Goal: Find specific page/section: Find specific page/section

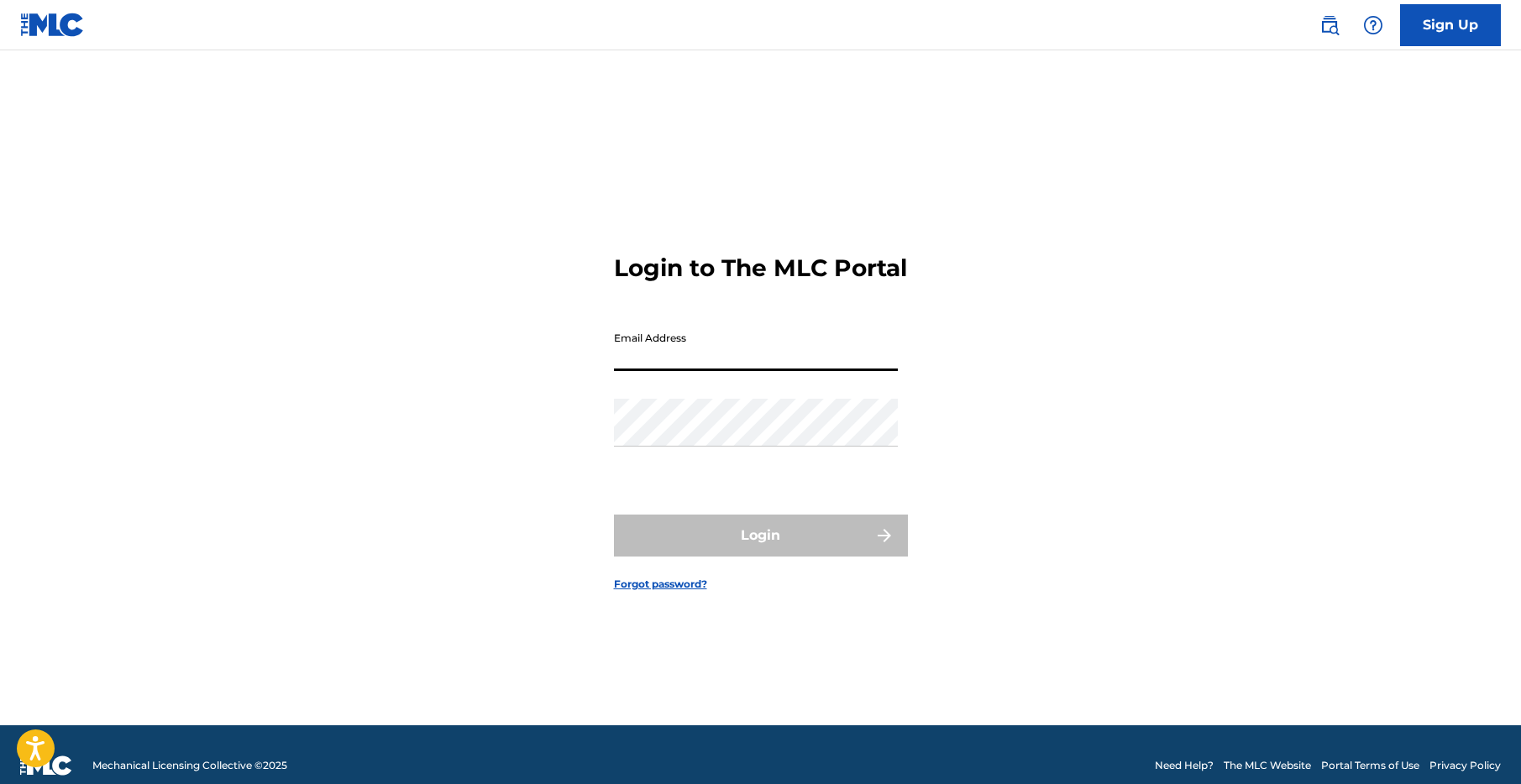
click at [777, 371] on input "Email Address" at bounding box center [756, 347] width 284 height 48
type input "[EMAIL_ADDRESS][DOMAIN_NAME]"
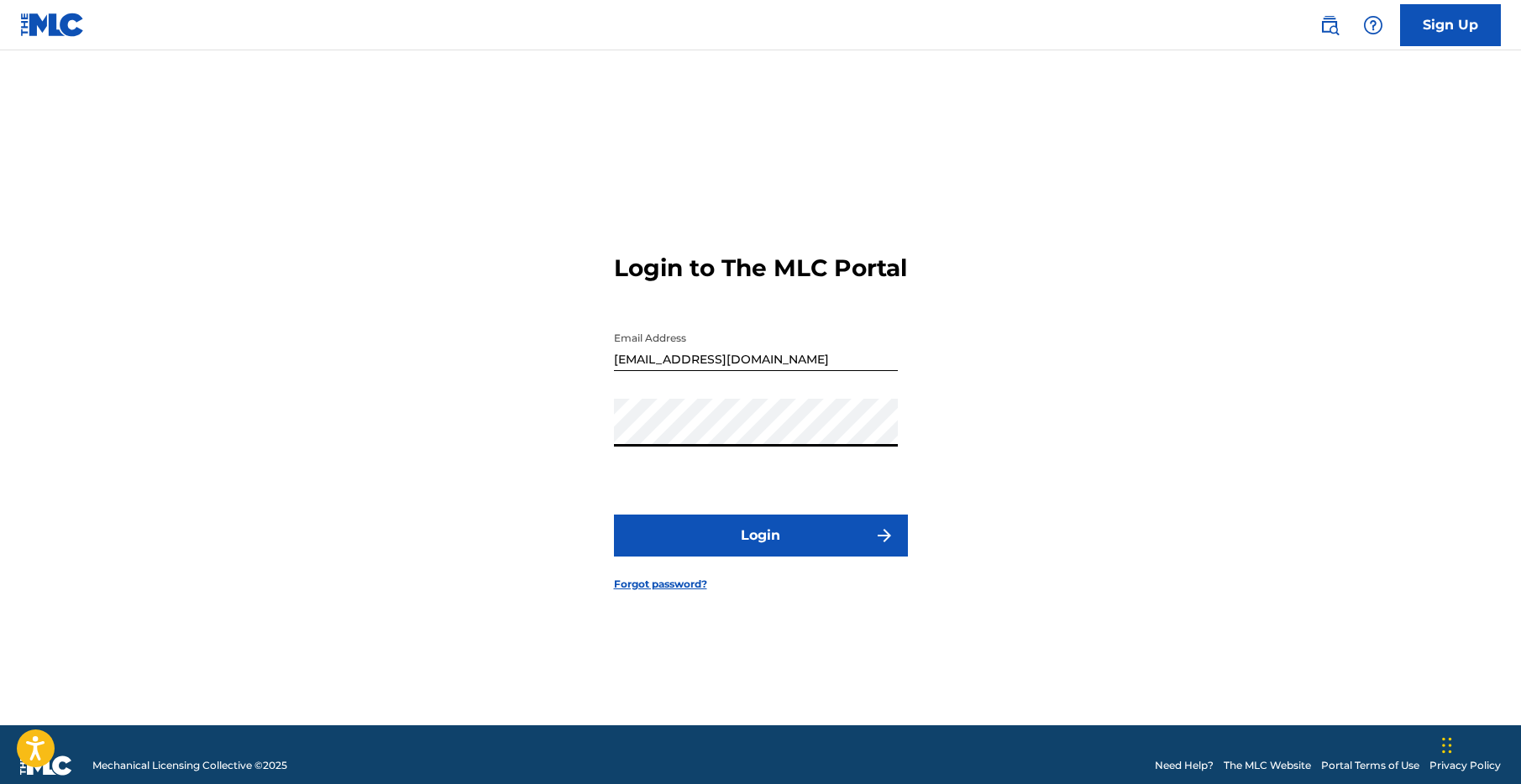
click at [737, 534] on button "Login" at bounding box center [761, 536] width 294 height 42
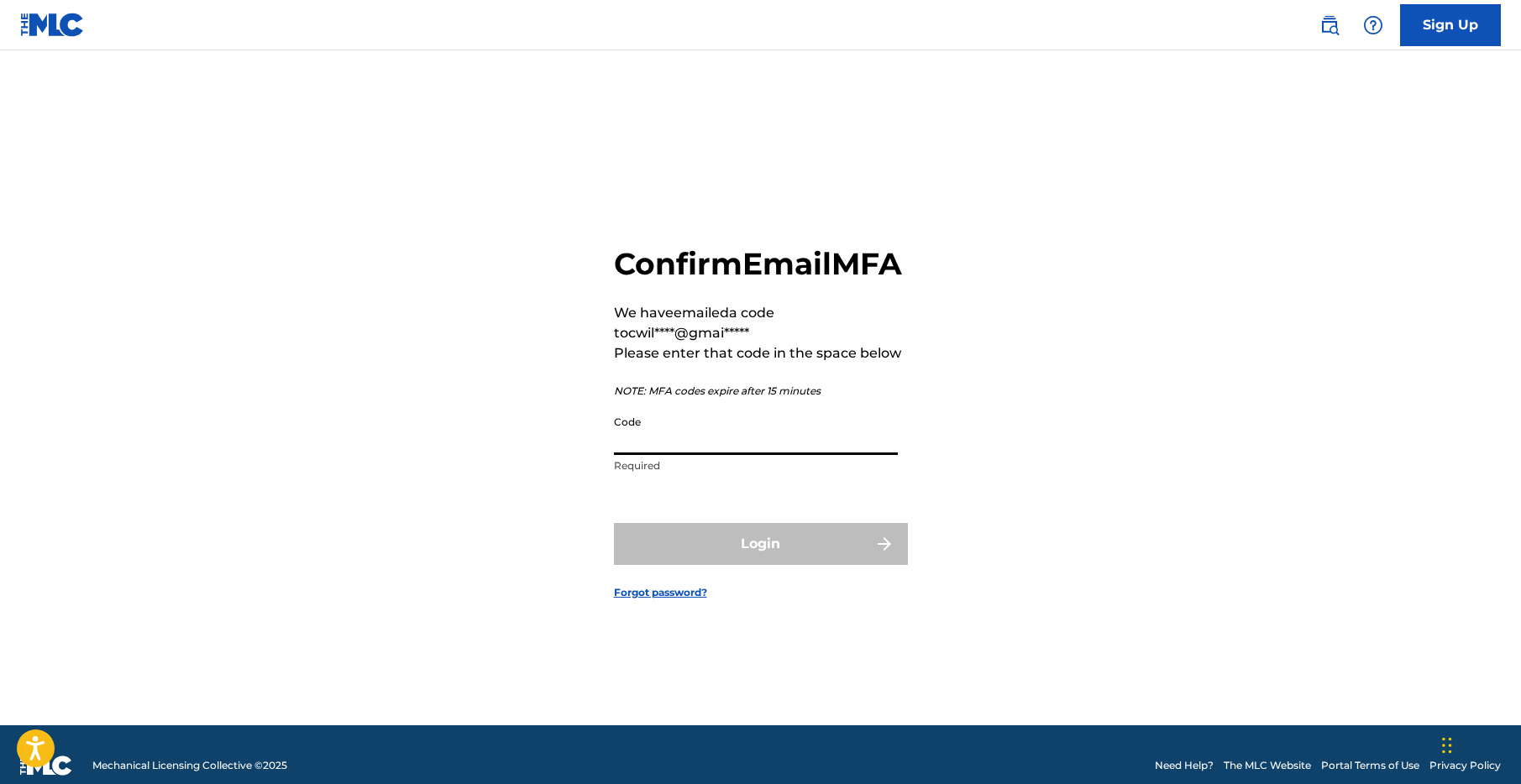
click at [698, 455] on input "Code" at bounding box center [756, 431] width 284 height 48
paste input "267349"
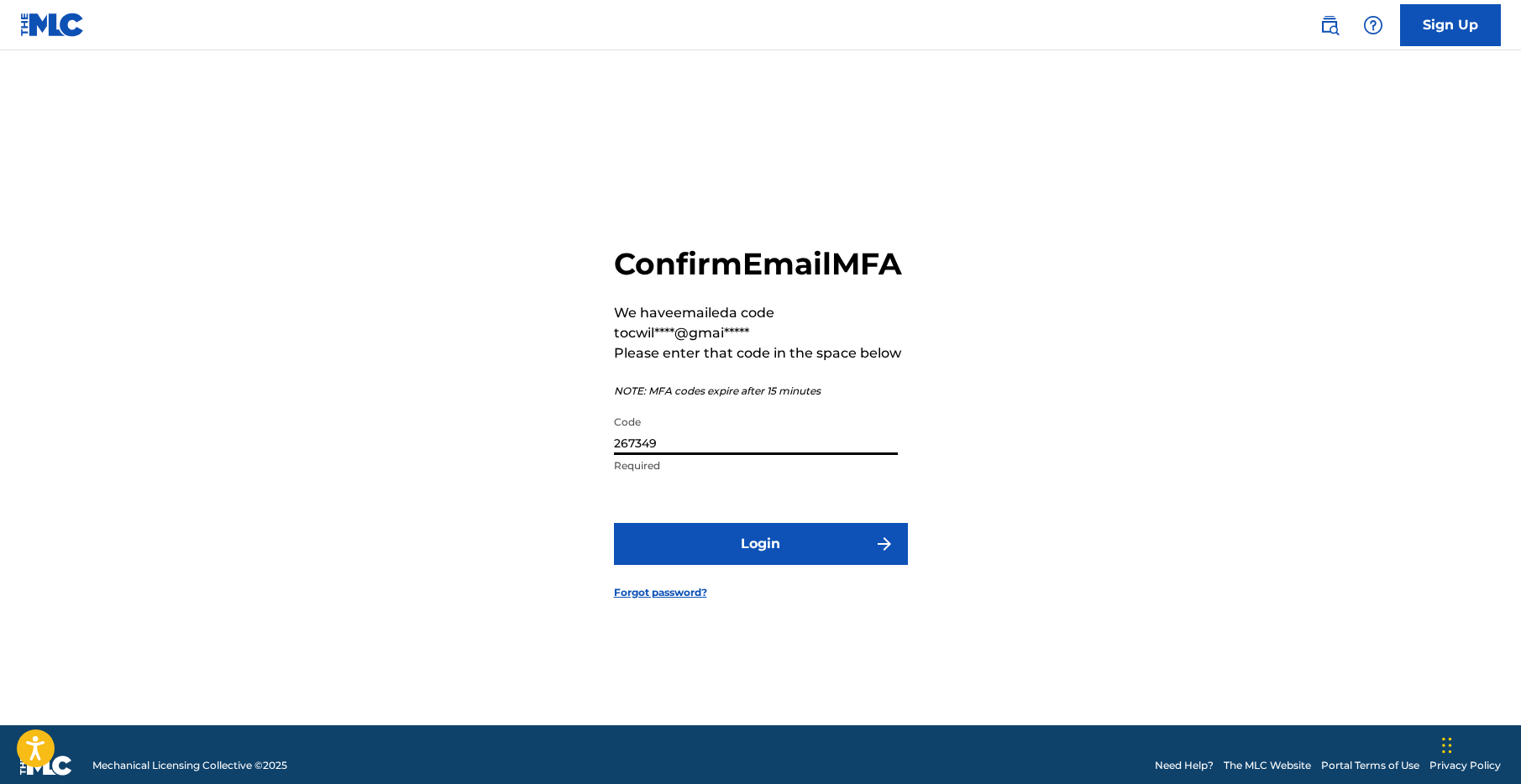
type input "267349"
click at [739, 559] on button "Login" at bounding box center [761, 544] width 294 height 42
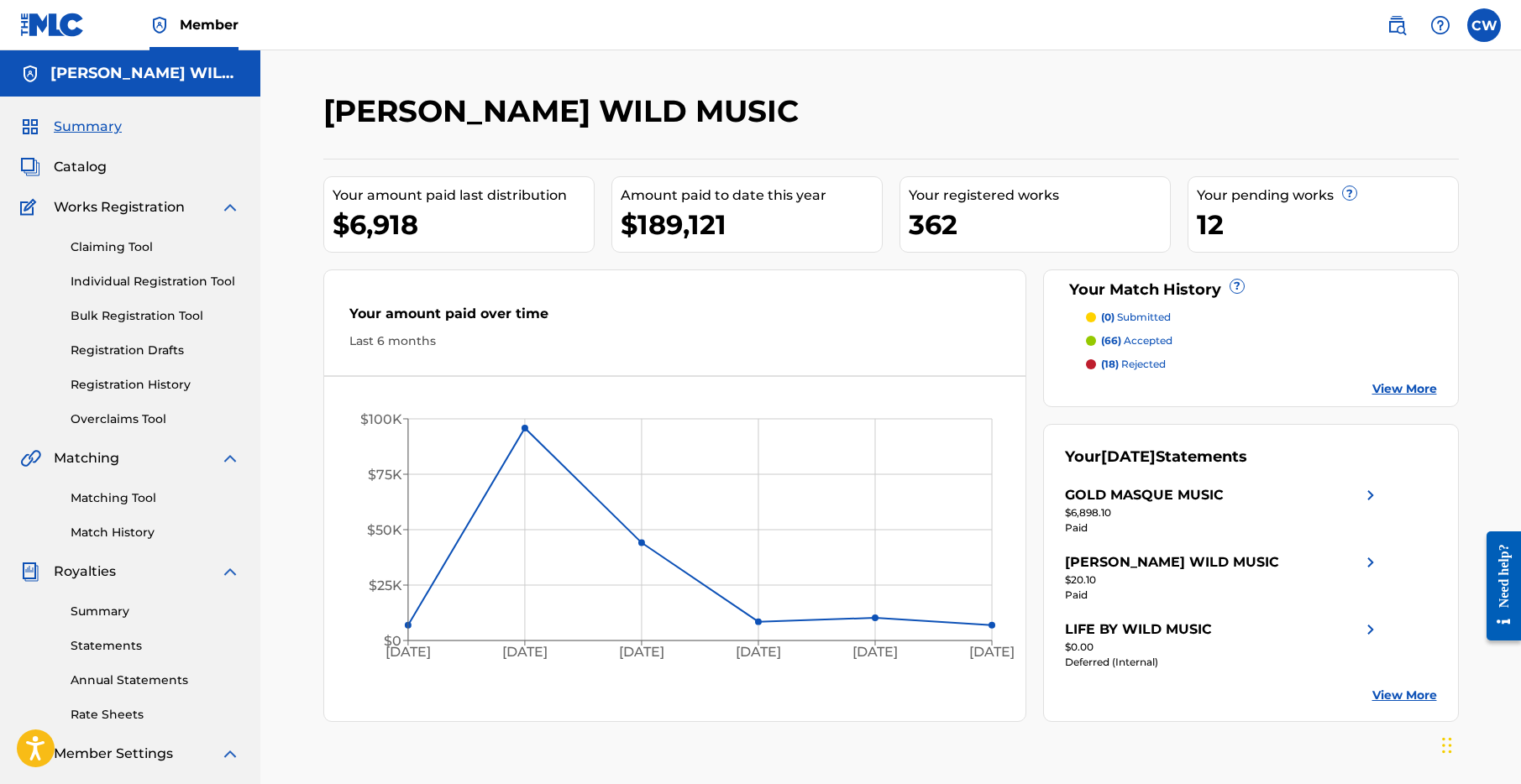
click at [94, 167] on span "Catalog" at bounding box center [80, 167] width 53 height 20
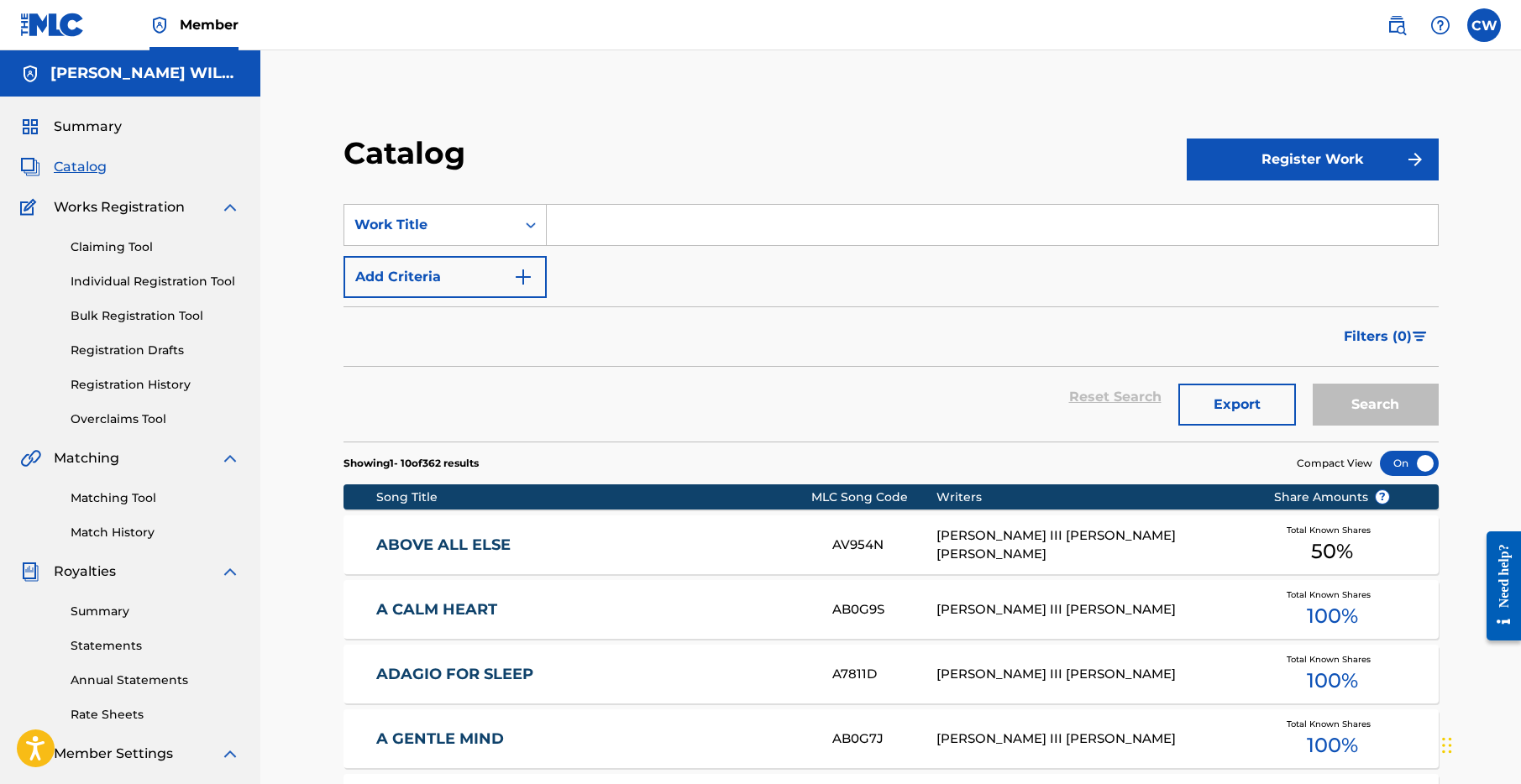
click at [756, 235] on input "Search Form" at bounding box center [992, 225] width 891 height 40
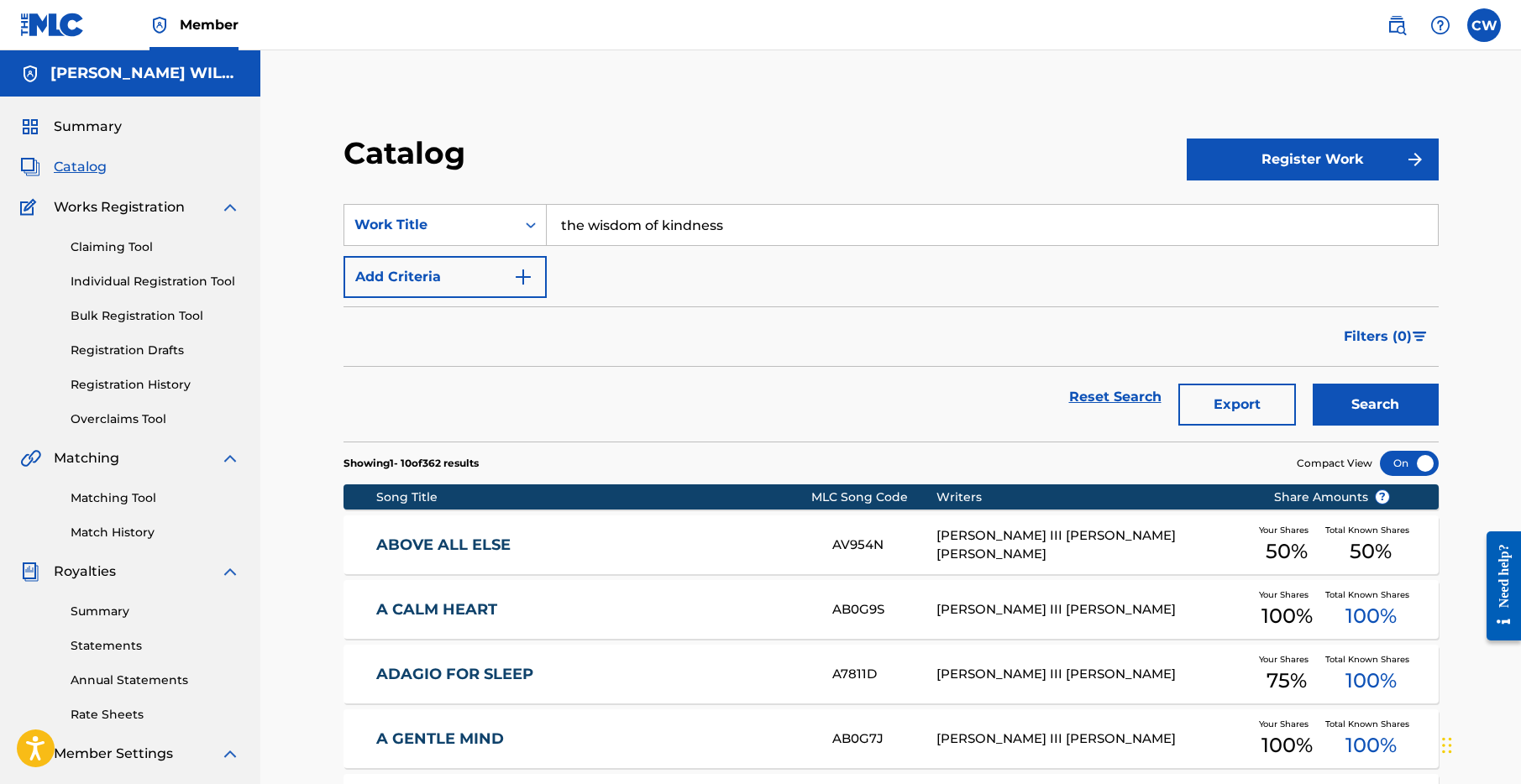
type input "the wisdom of kindness"
click at [1313, 383] on button "Search" at bounding box center [1375, 404] width 126 height 42
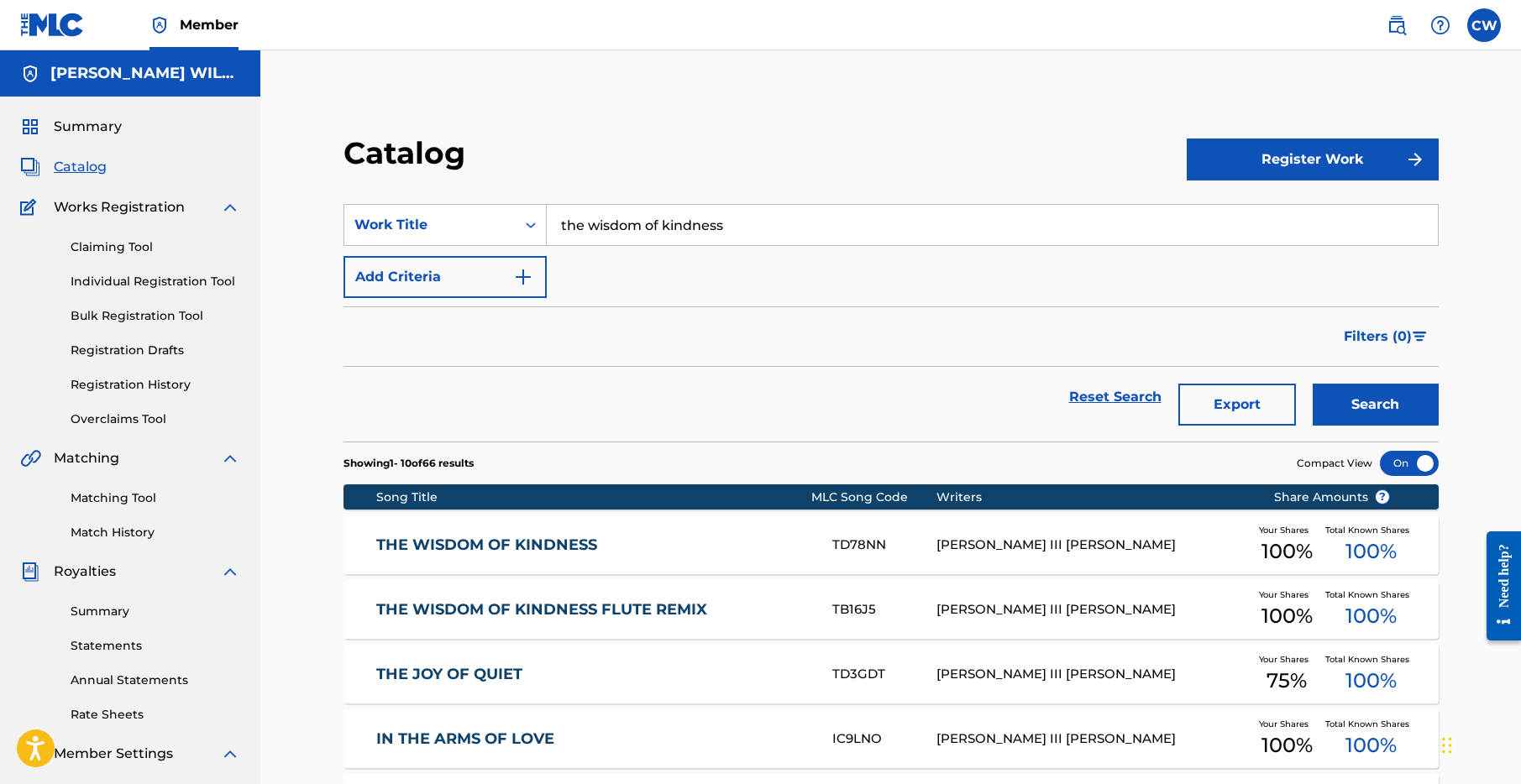
click at [496, 551] on link "THE WISDOM OF KINDNESS" at bounding box center [593, 546] width 434 height 19
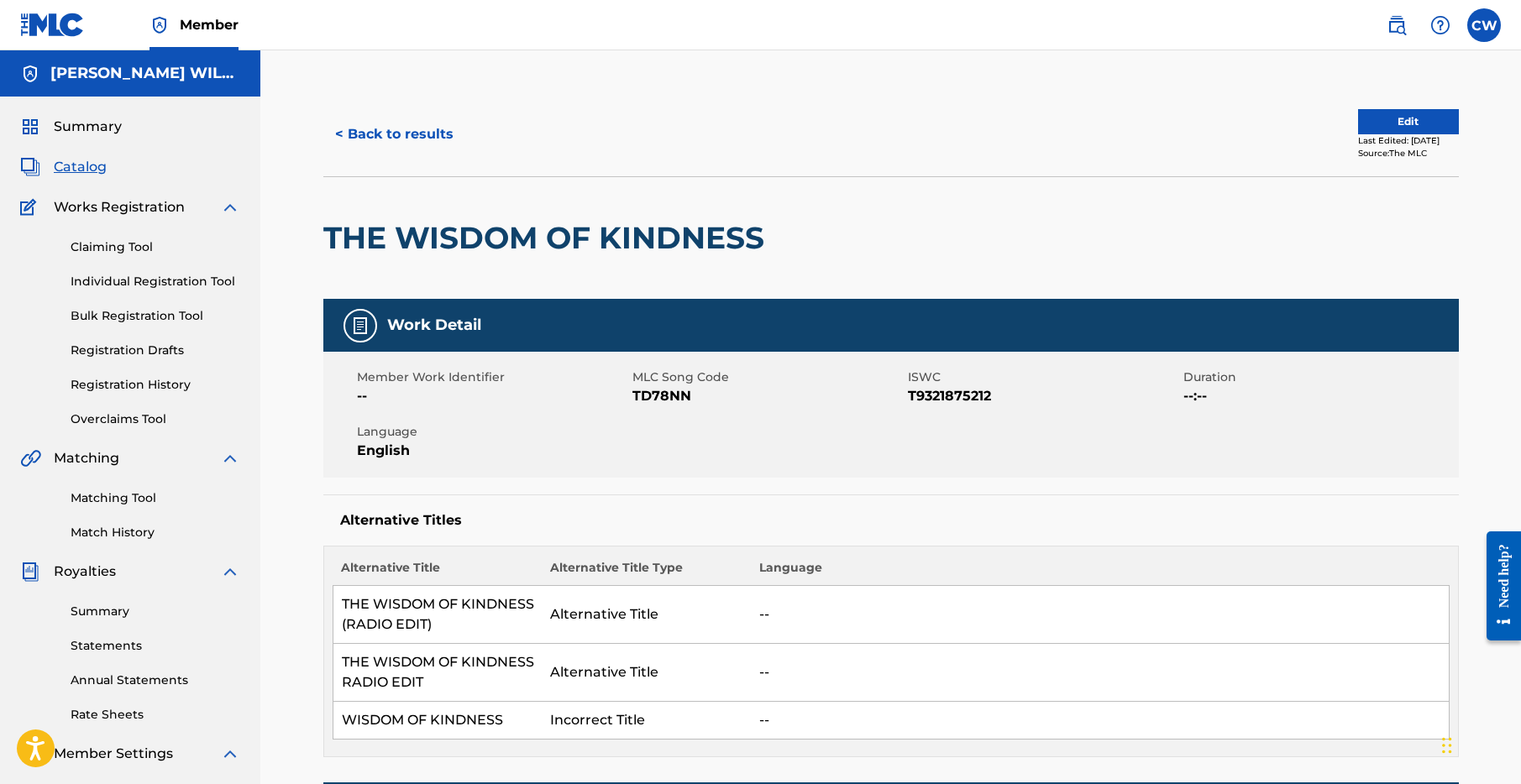
click at [1364, 114] on button "Edit" at bounding box center [1409, 121] width 101 height 25
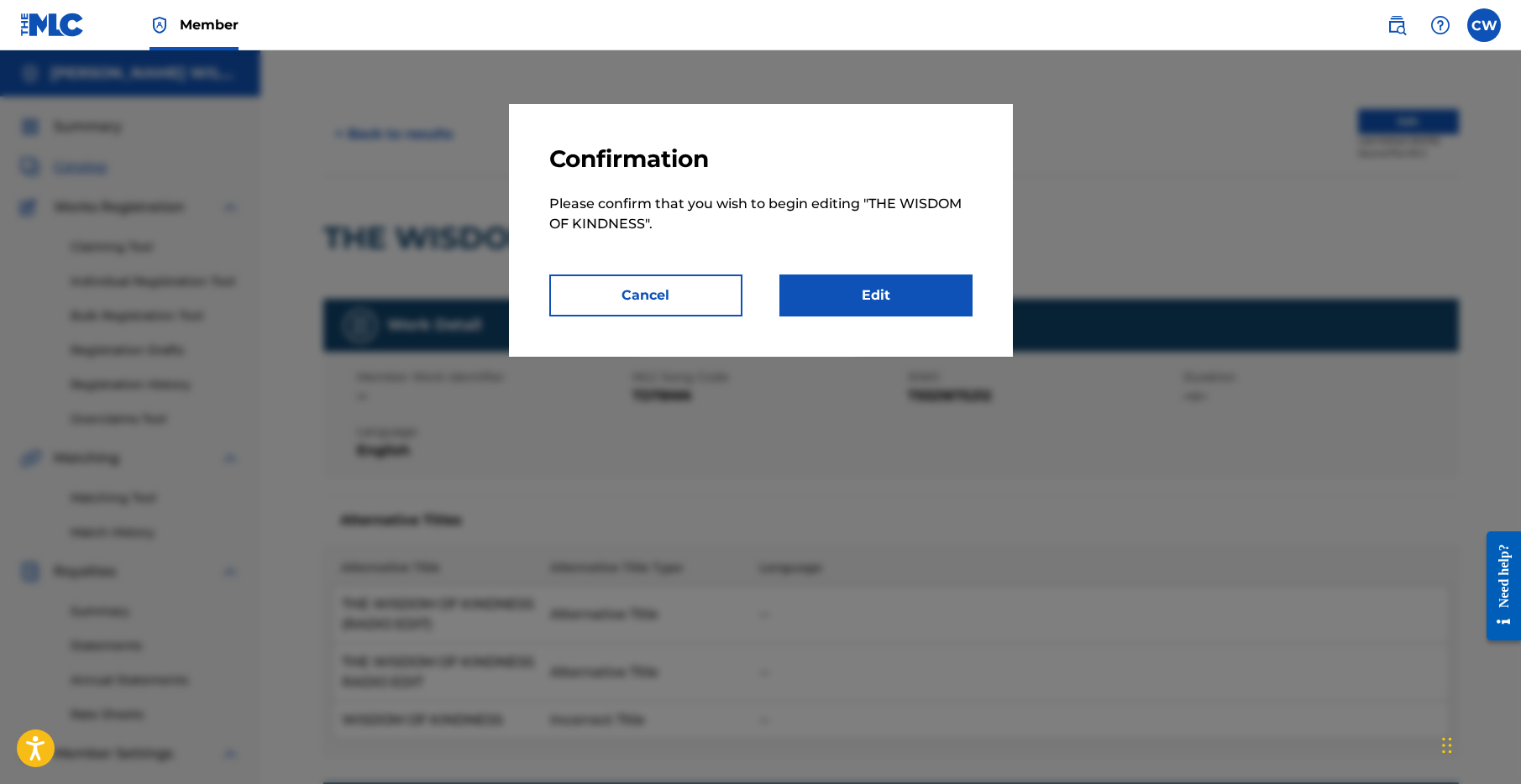
click at [888, 293] on link "Edit" at bounding box center [875, 296] width 193 height 42
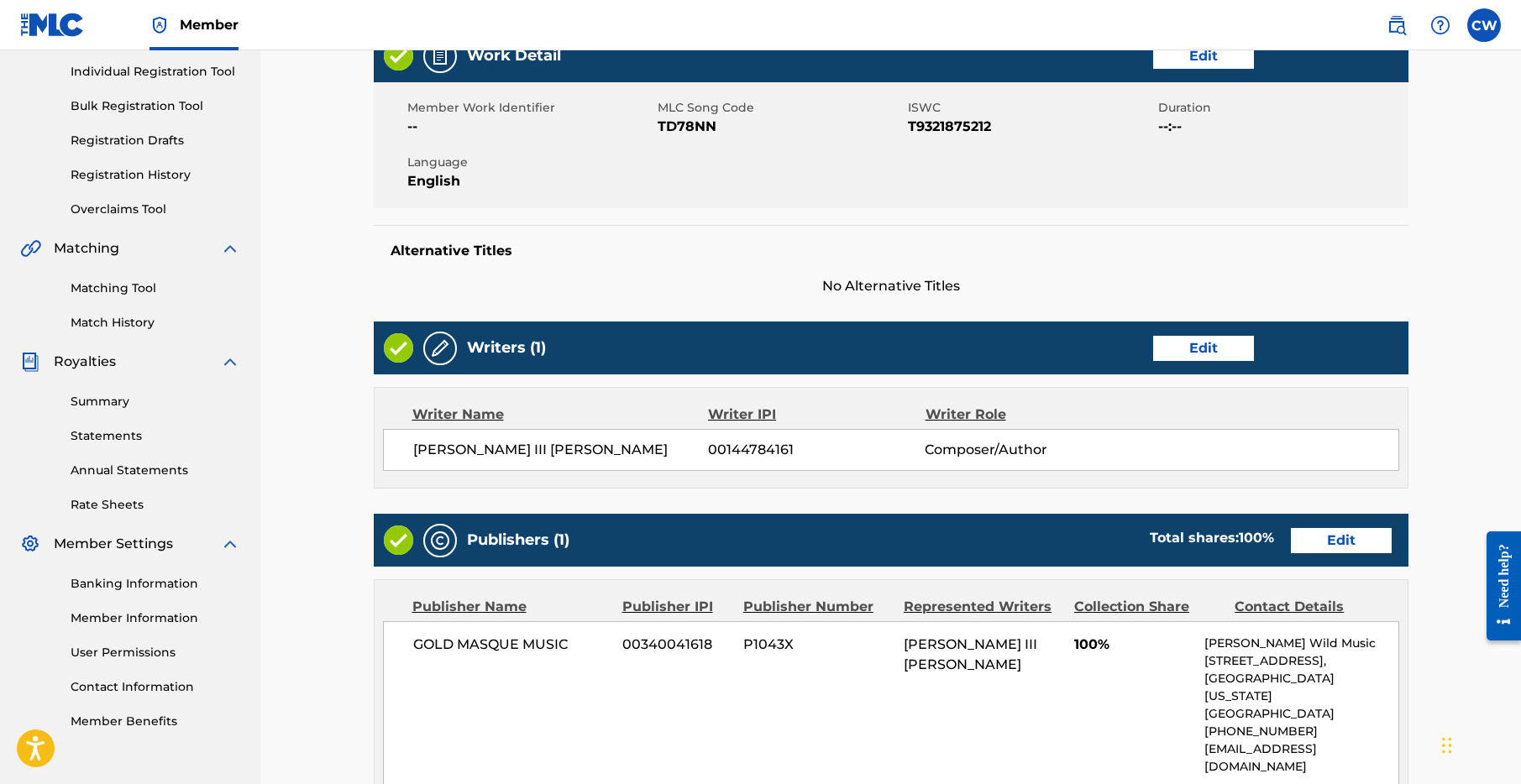
scroll to position [518, 0]
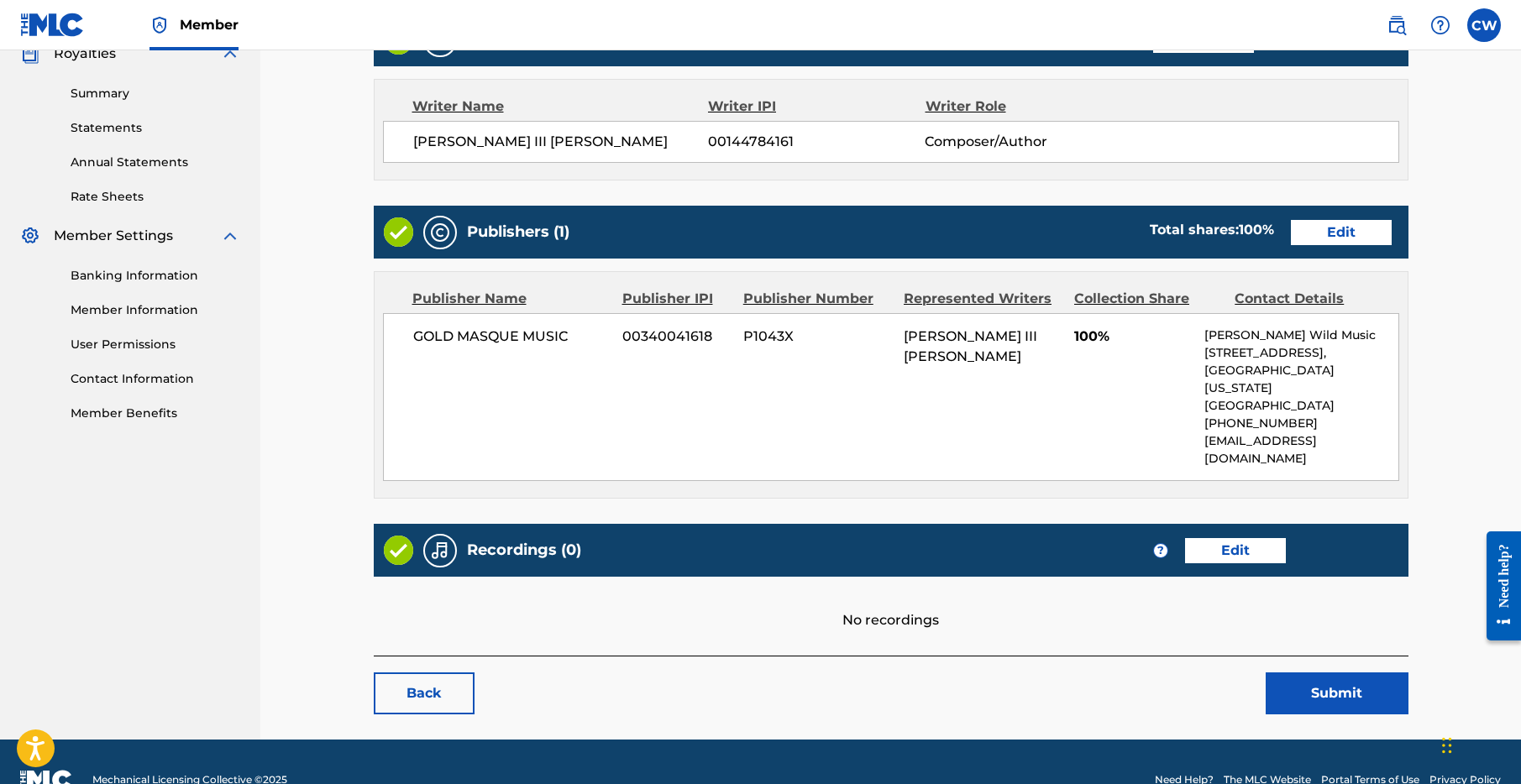
click at [1223, 539] on link "Edit" at bounding box center [1236, 551] width 101 height 25
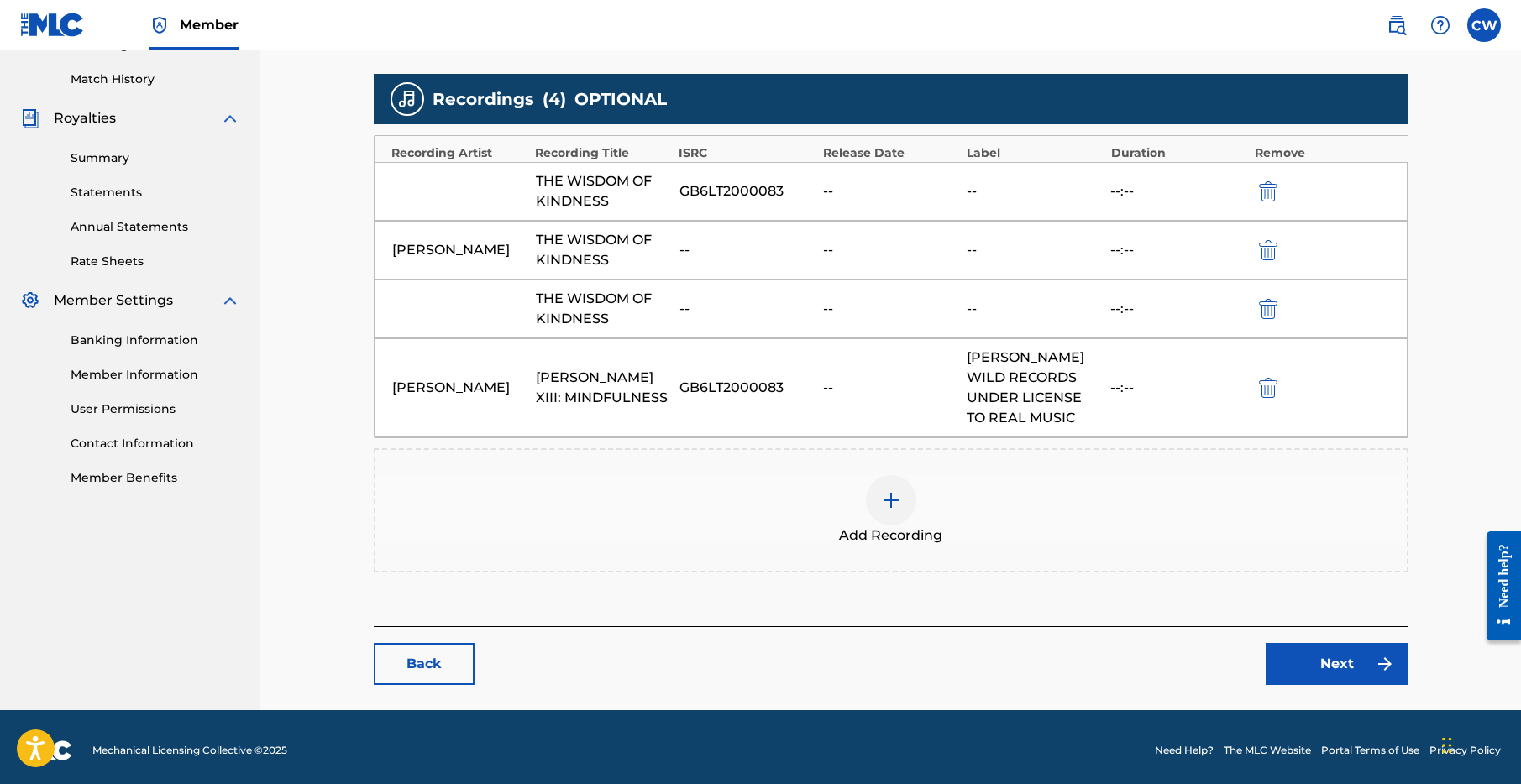
scroll to position [461, 0]
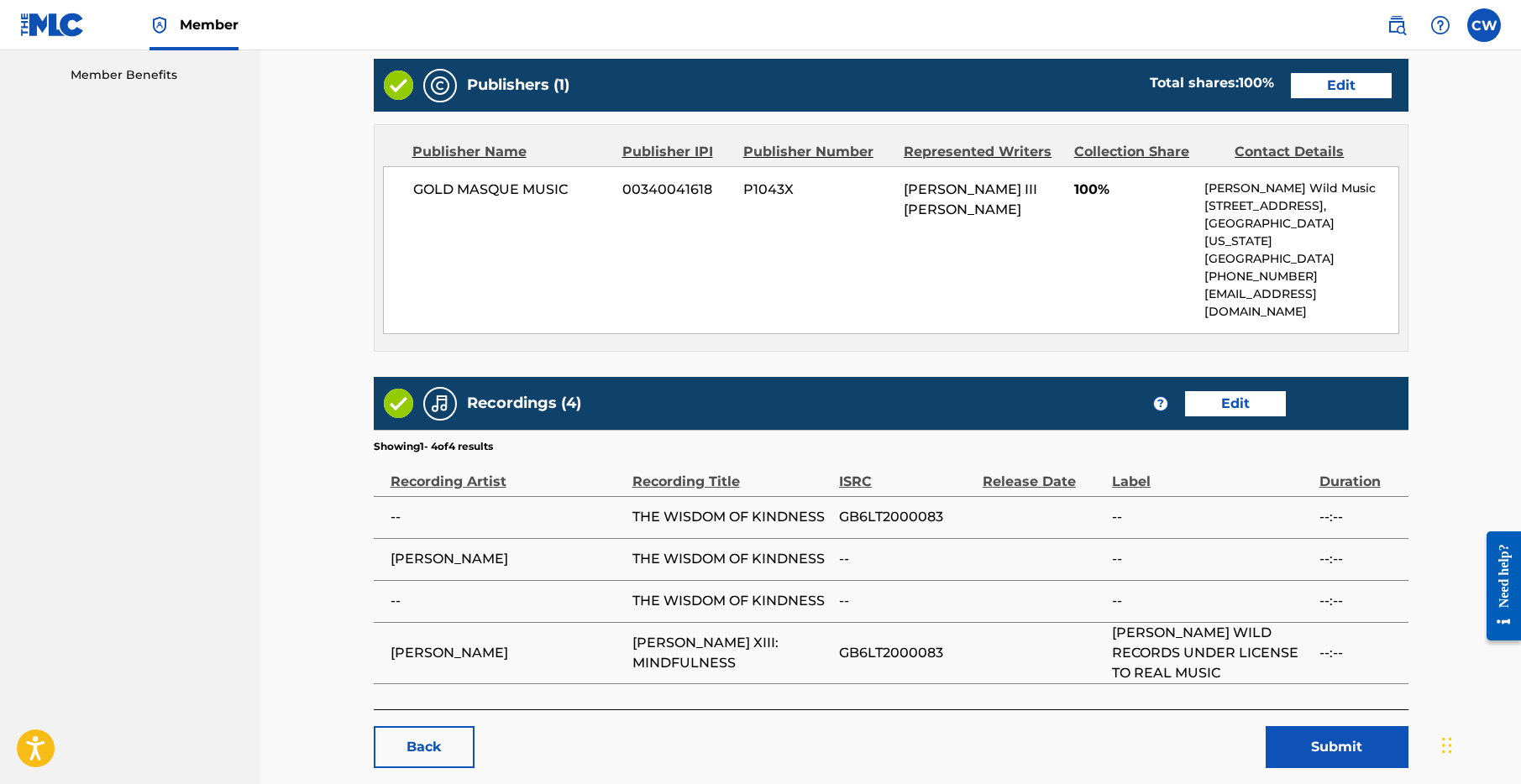
scroll to position [911, 0]
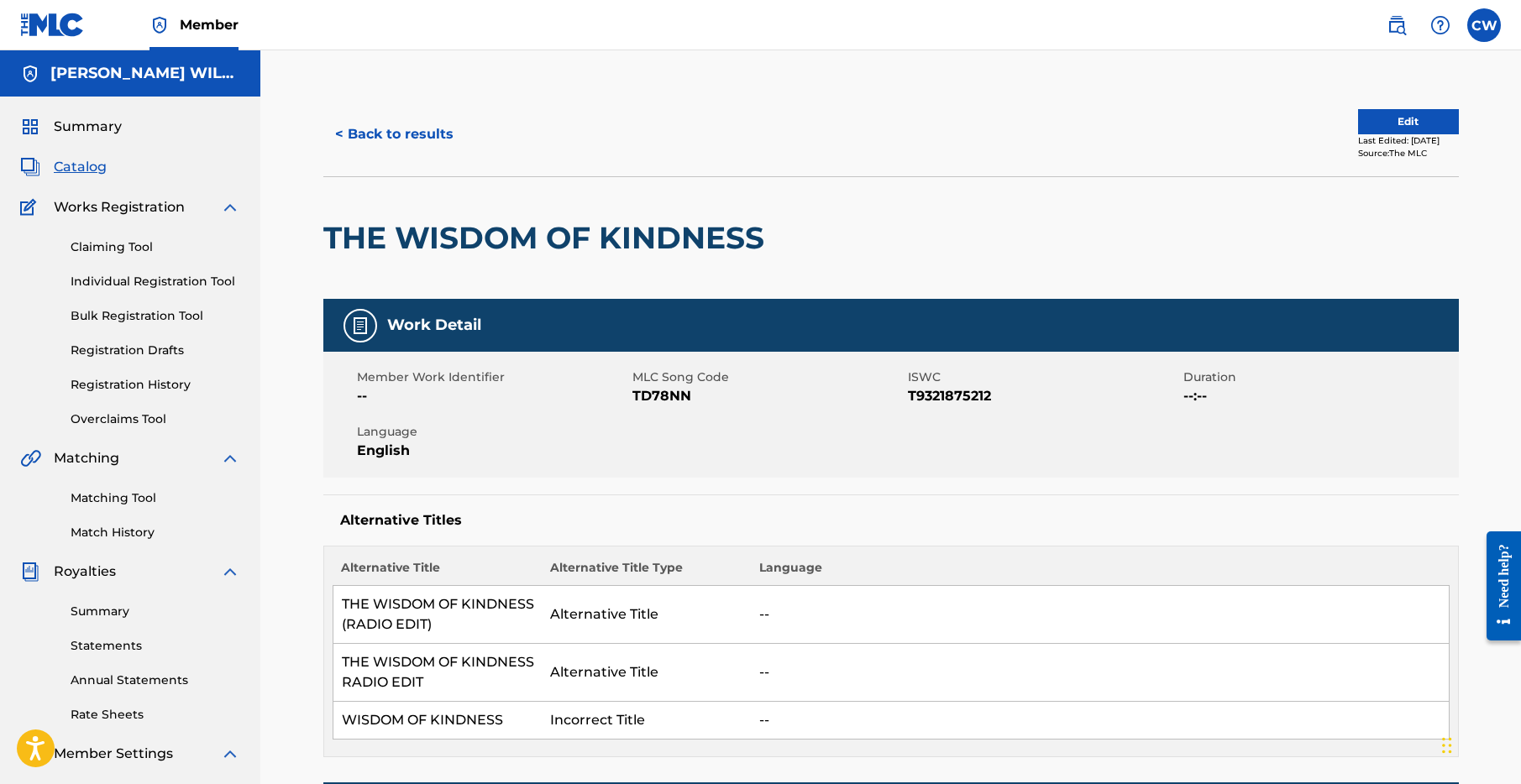
click at [390, 128] on button "< Back to results" at bounding box center [395, 134] width 142 height 42
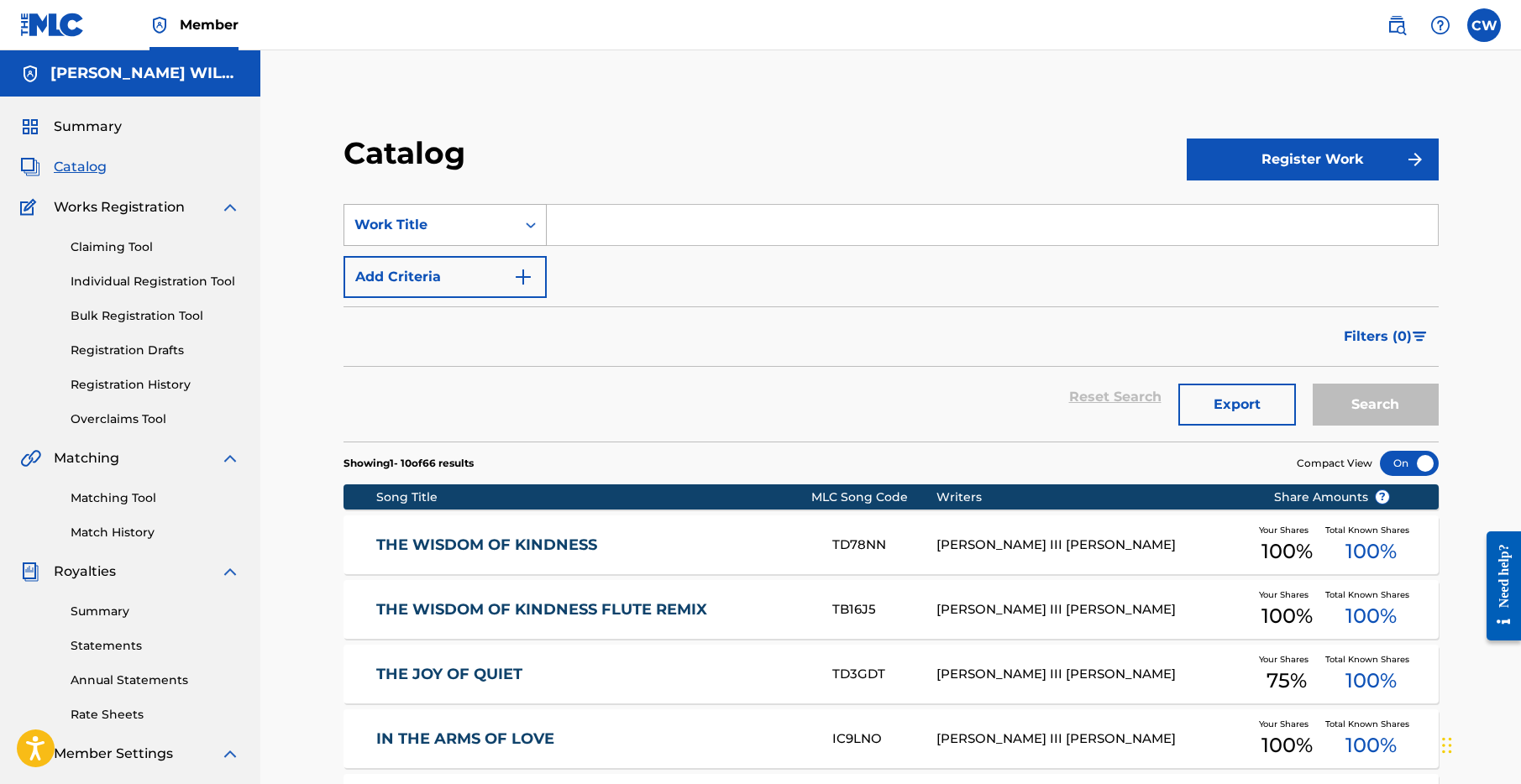
click at [468, 225] on div "Work Title" at bounding box center [430, 225] width 151 height 20
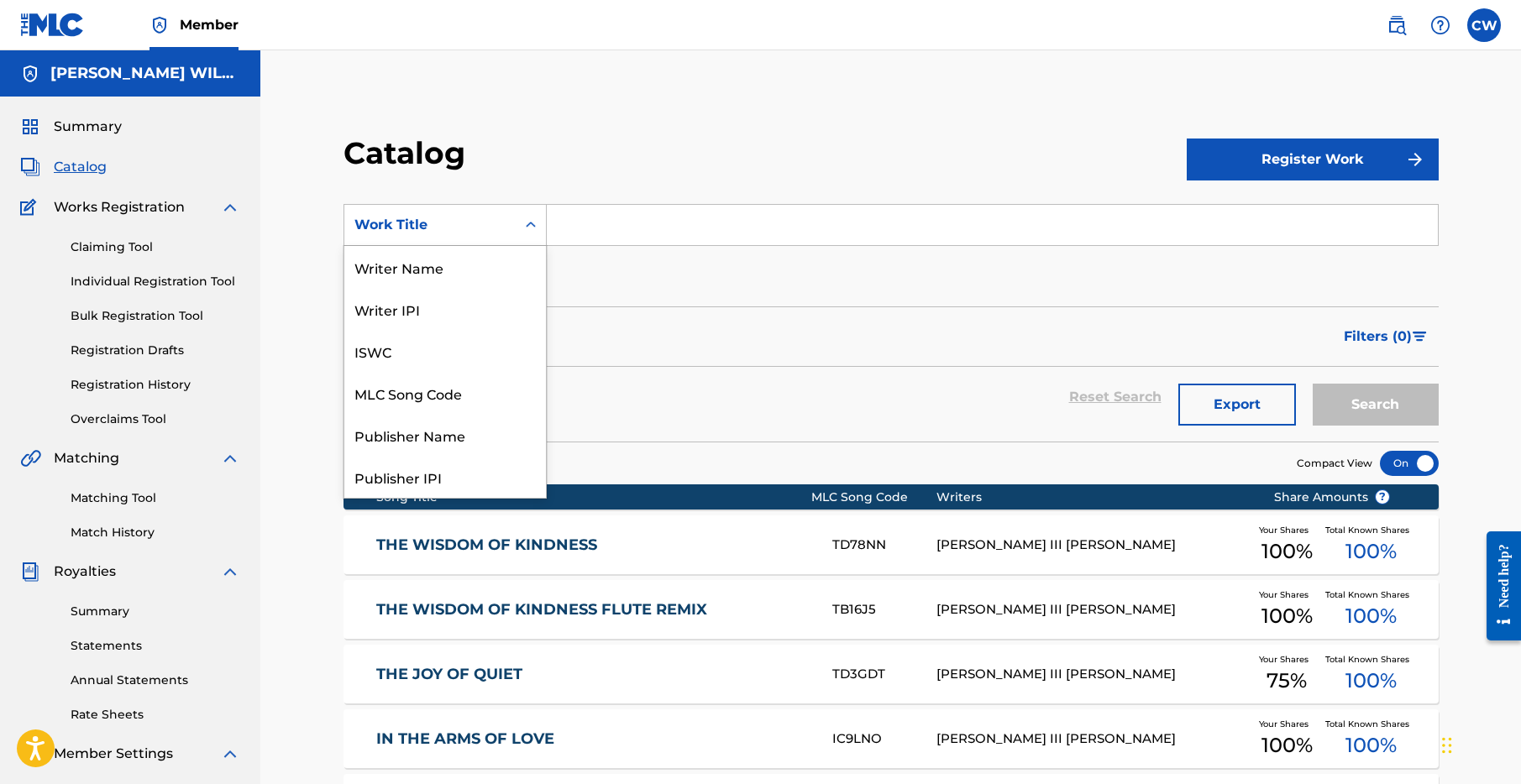
scroll to position [252, 0]
click at [397, 436] on div "ISRC" at bounding box center [445, 434] width 201 height 42
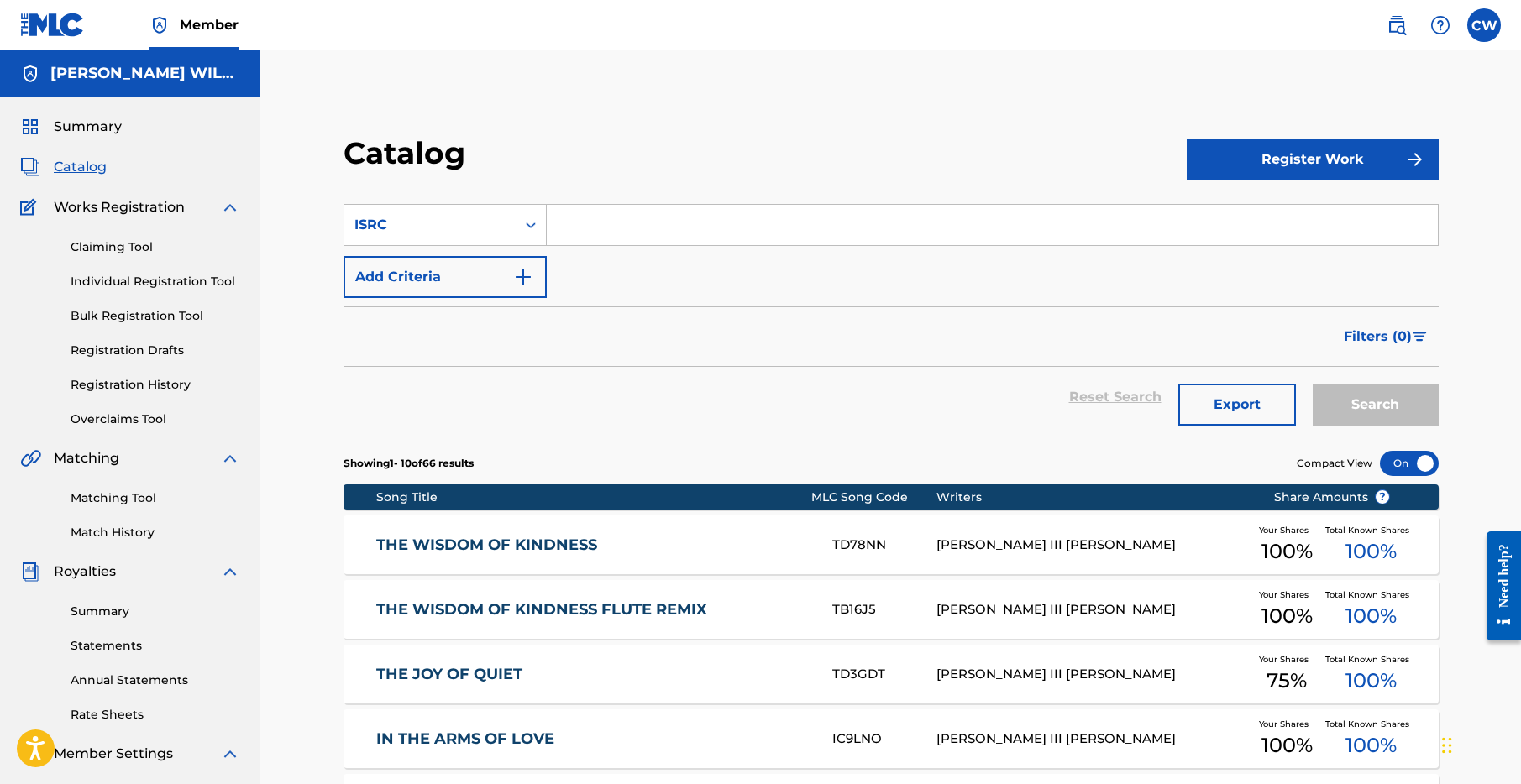
click at [600, 218] on input "Search Form" at bounding box center [992, 225] width 891 height 40
paste input "GB6LT2400086"
type input "GB6LT2400086"
click at [1354, 403] on button "Search" at bounding box center [1375, 404] width 126 height 42
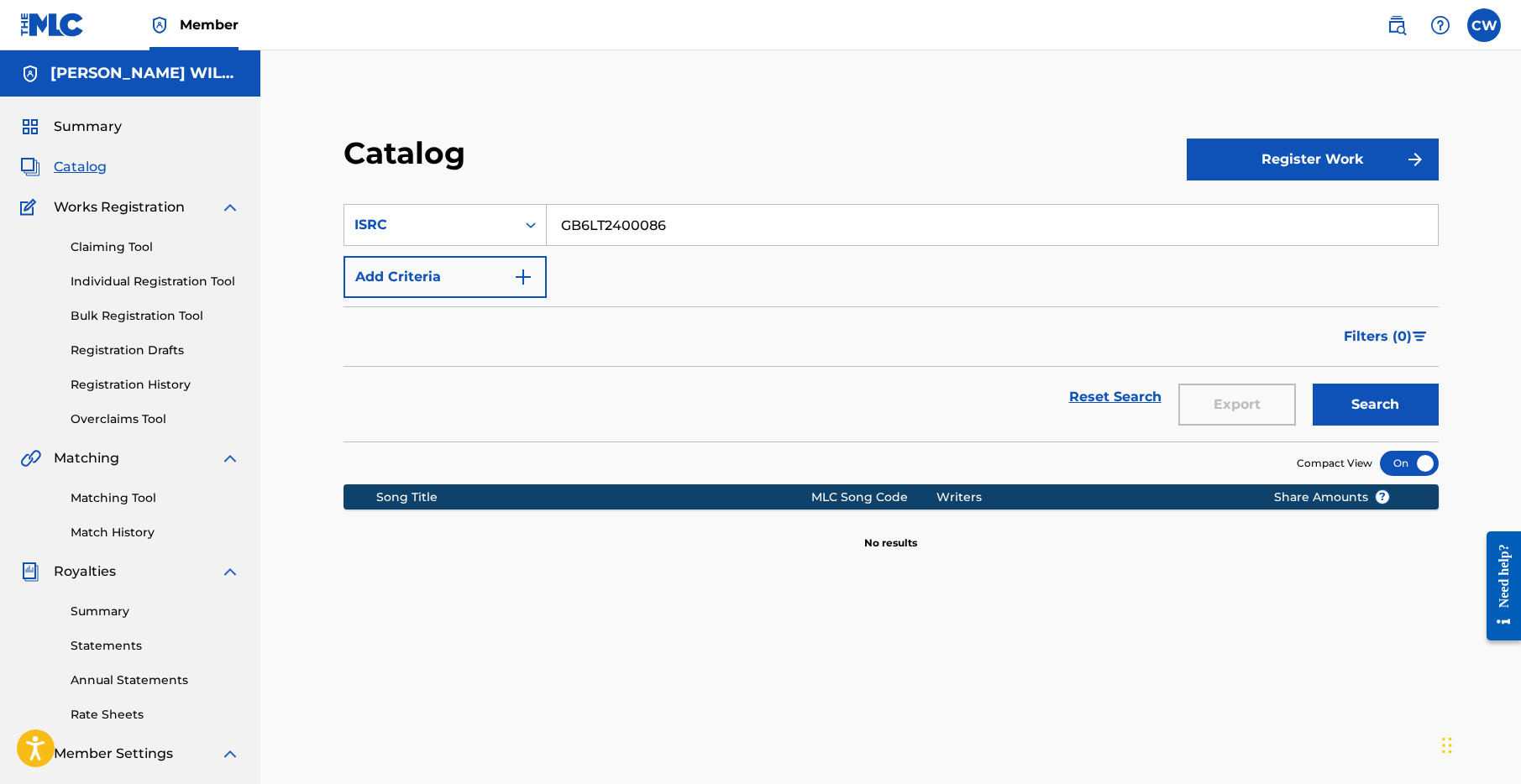
click at [1403, 29] on img at bounding box center [1397, 24] width 20 height 20
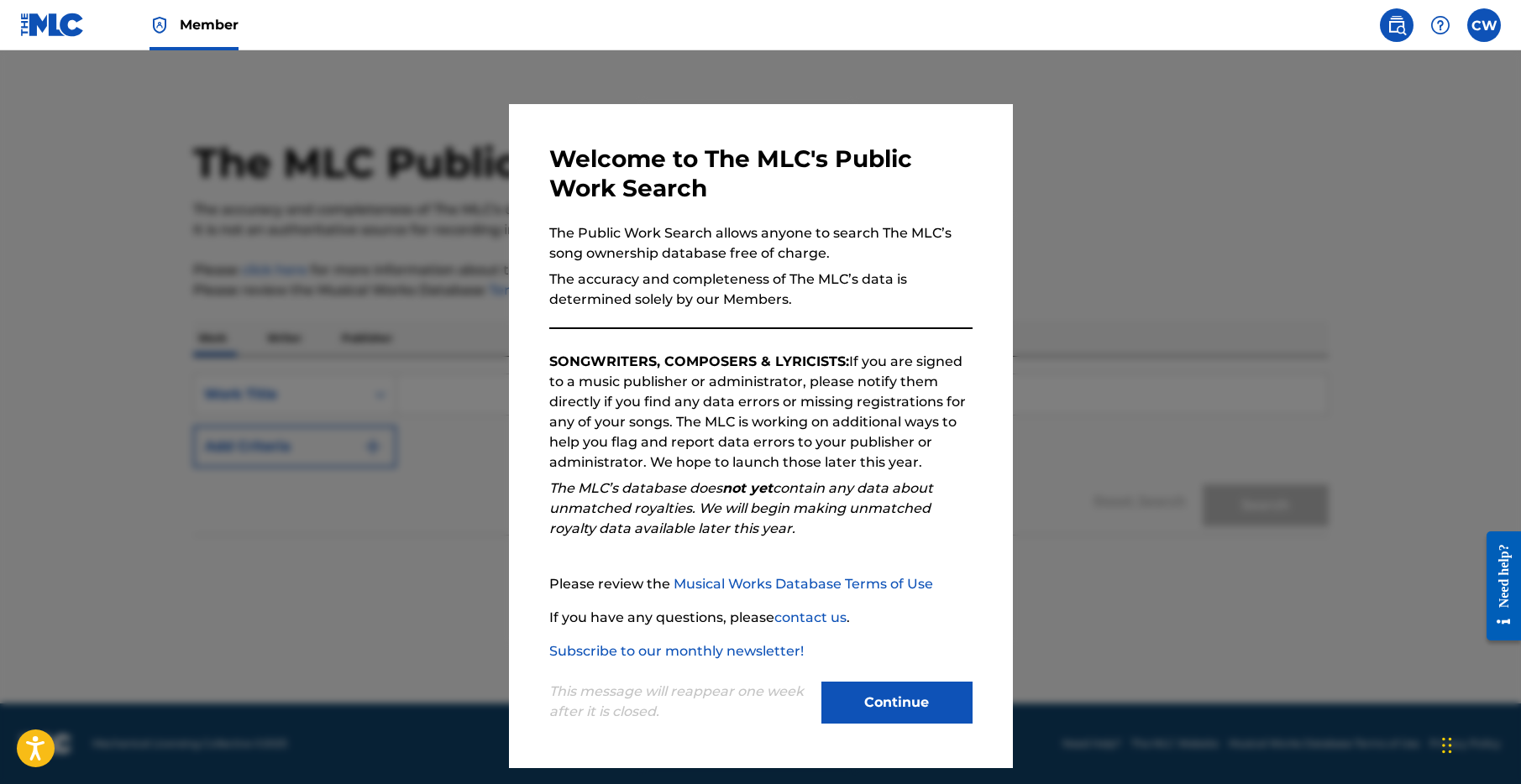
click at [916, 709] on button "Continue" at bounding box center [897, 702] width 151 height 42
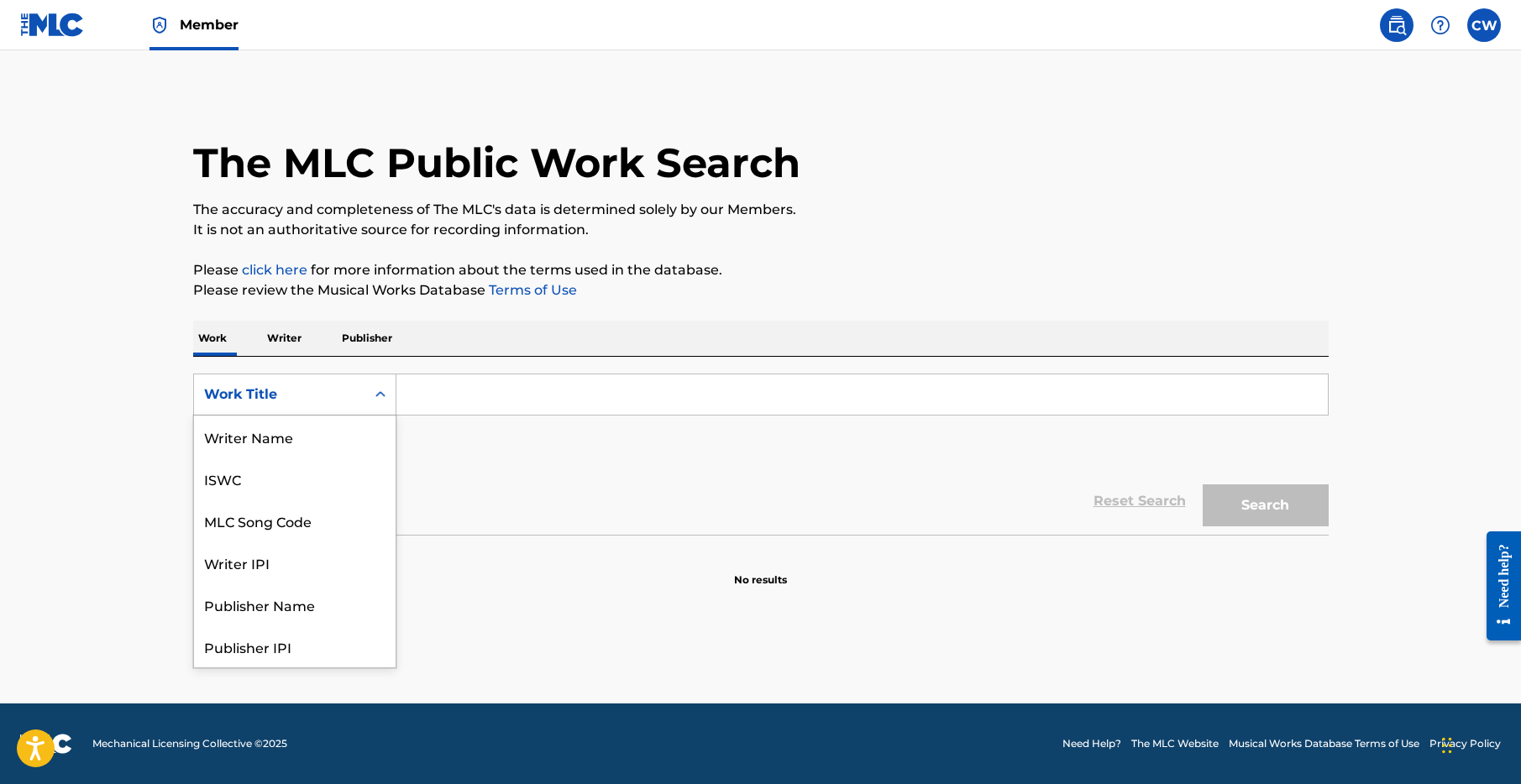
scroll to position [84, 0]
click at [355, 400] on div "Work Title" at bounding box center [279, 394] width 151 height 20
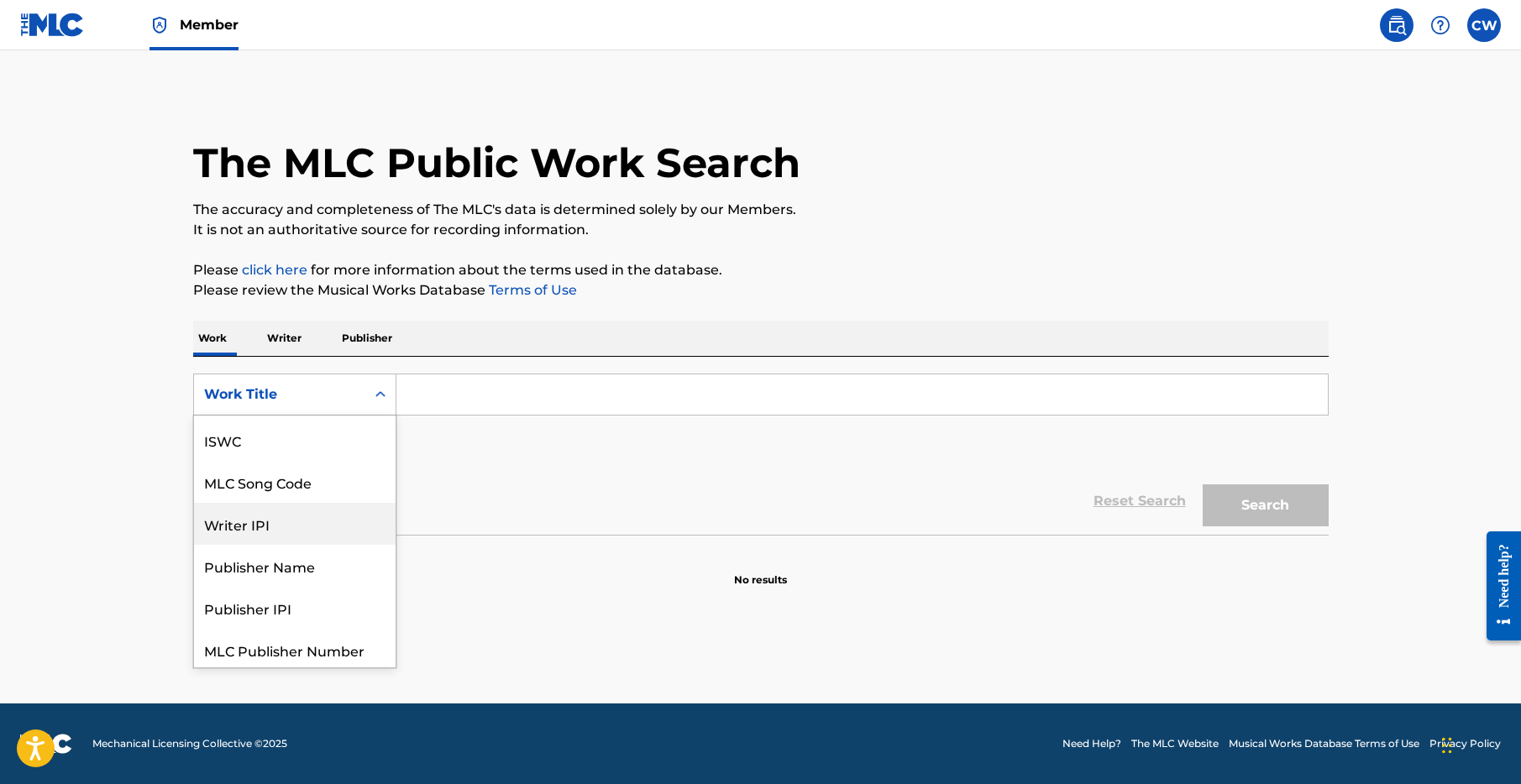
scroll to position [0, 0]
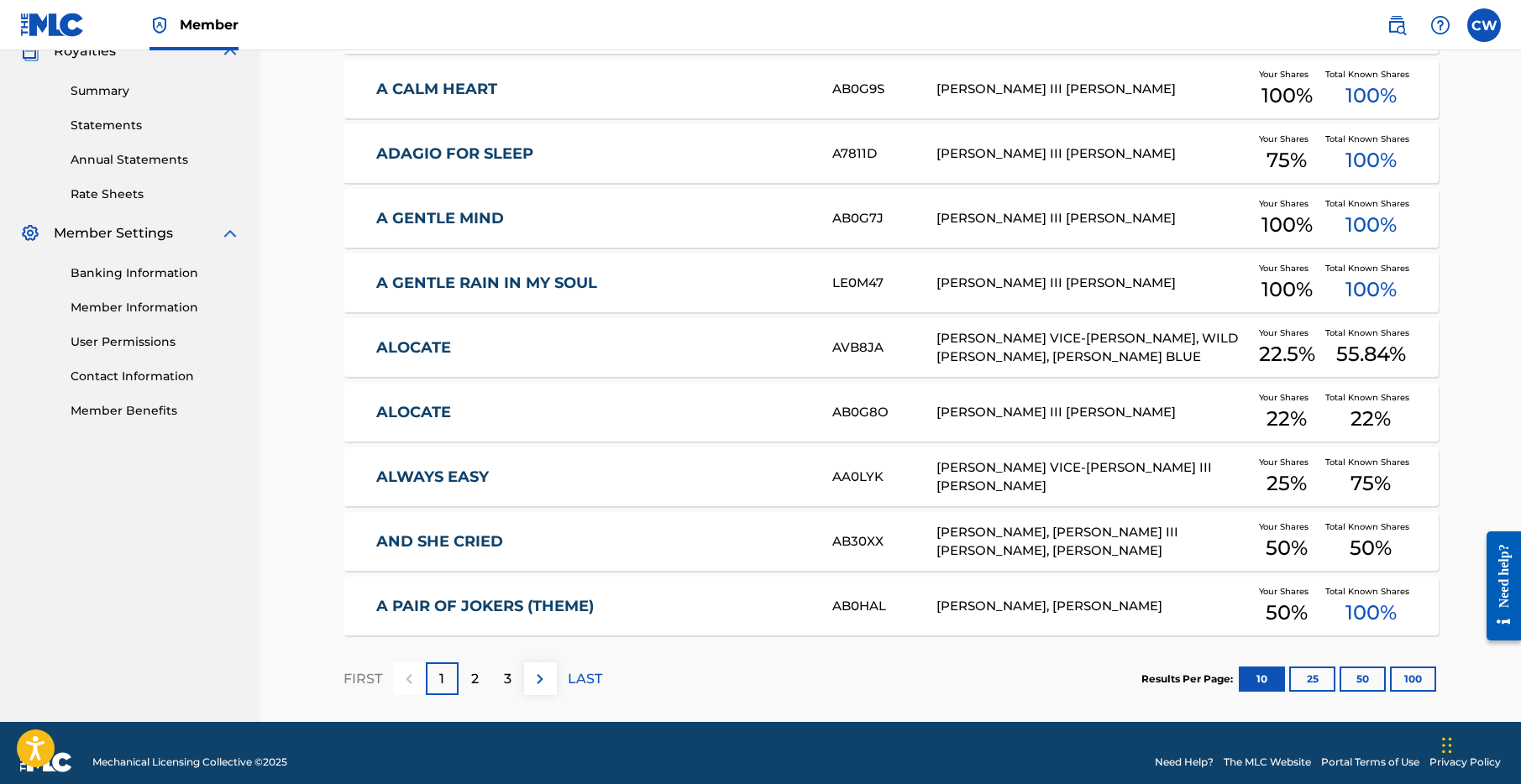
scroll to position [539, 0]
